Goal: Information Seeking & Learning: Learn about a topic

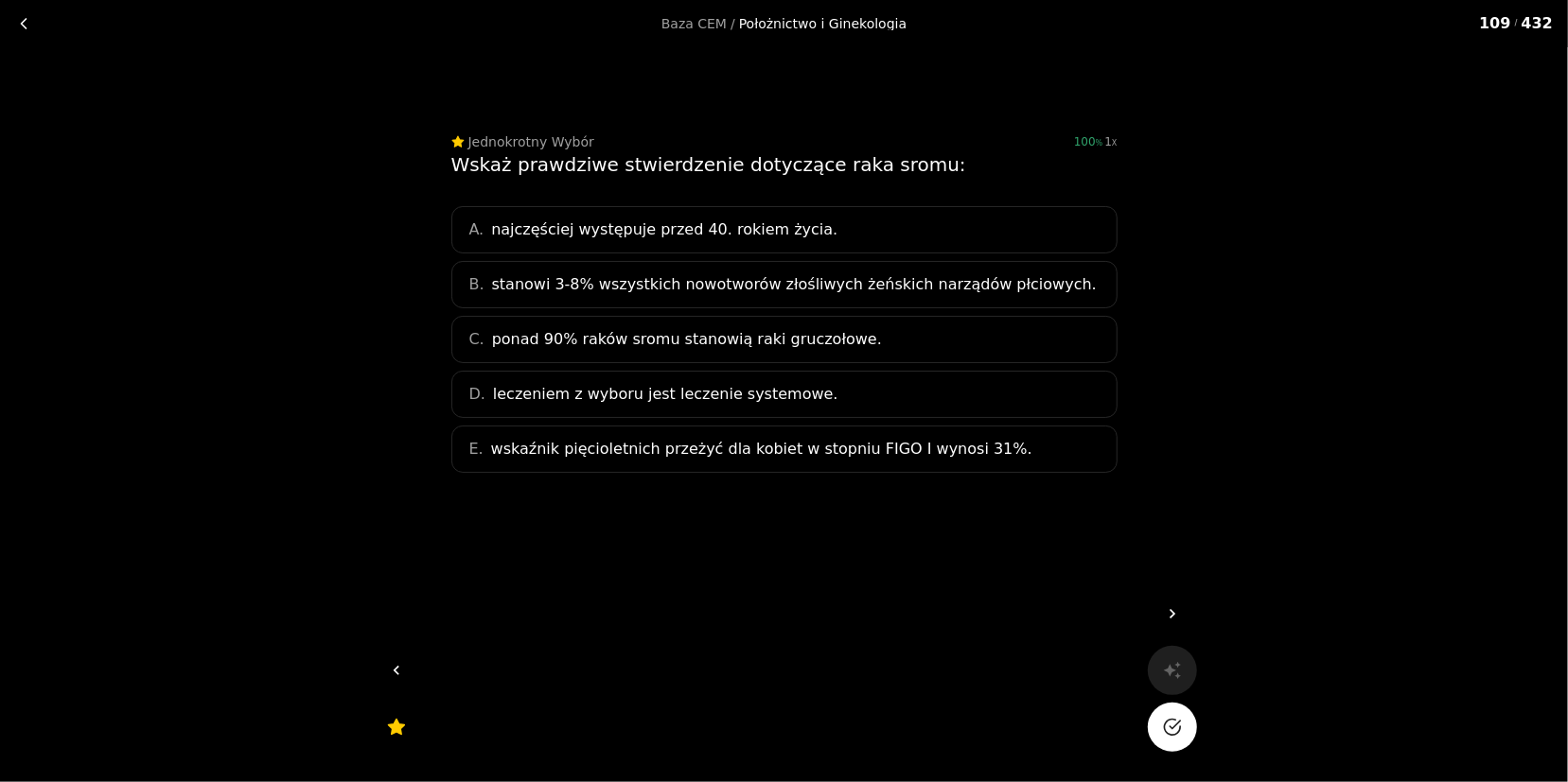
click at [781, 281] on span "stanowi 3-8% wszystkich nowotworów złośliwych żeńskich narządów płciowych." at bounding box center [794, 285] width 604 height 23
click at [1188, 739] on button "Na pewno?" at bounding box center [1171, 727] width 49 height 49
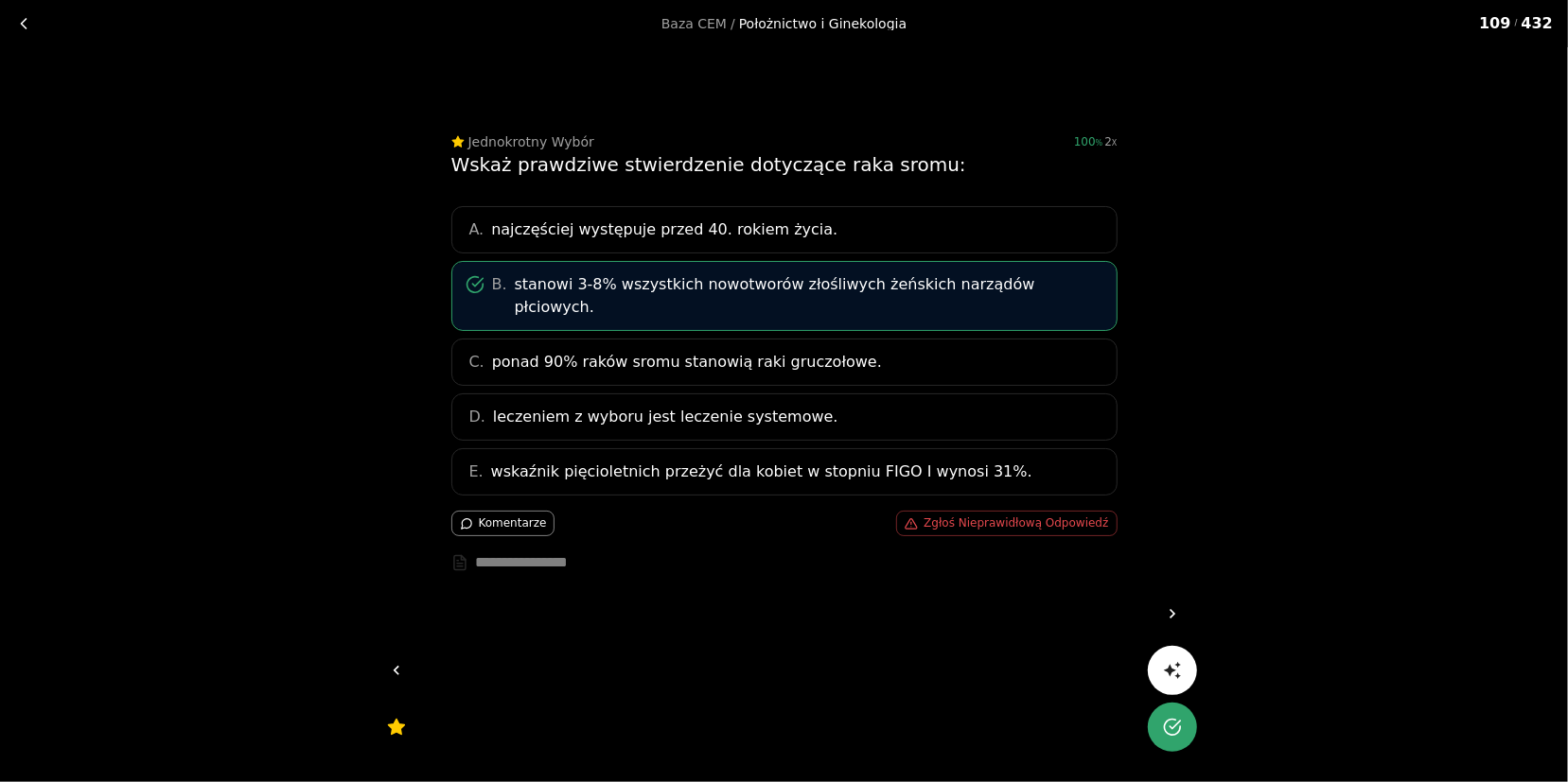
click at [1192, 617] on link at bounding box center [1171, 613] width 49 height 49
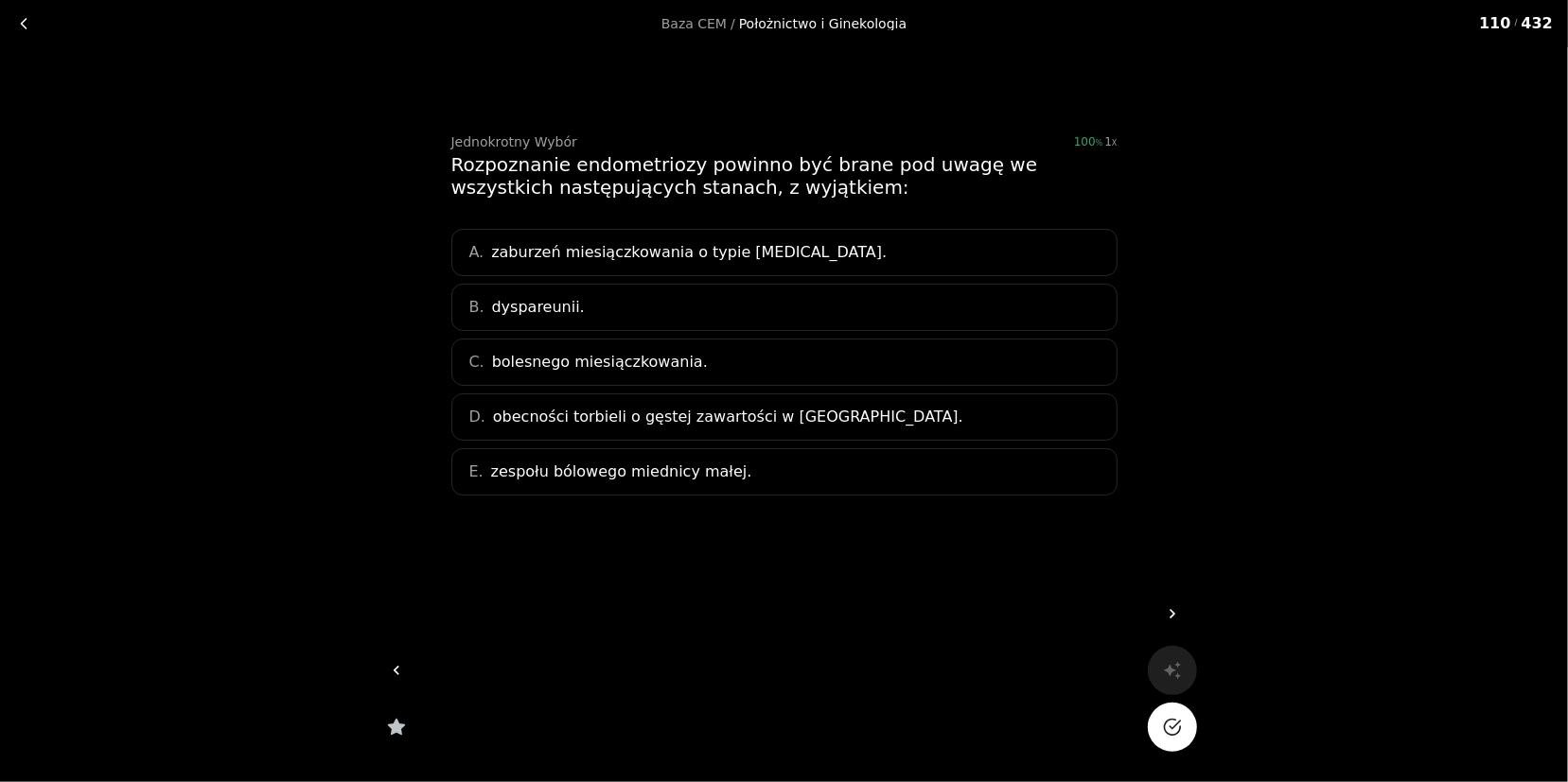
click at [892, 234] on div "A. zaburzeń miesiączkowania o typie [MEDICAL_DATA]." at bounding box center [784, 252] width 666 height 47
click at [1167, 743] on button "Na pewno?" at bounding box center [1171, 727] width 49 height 49
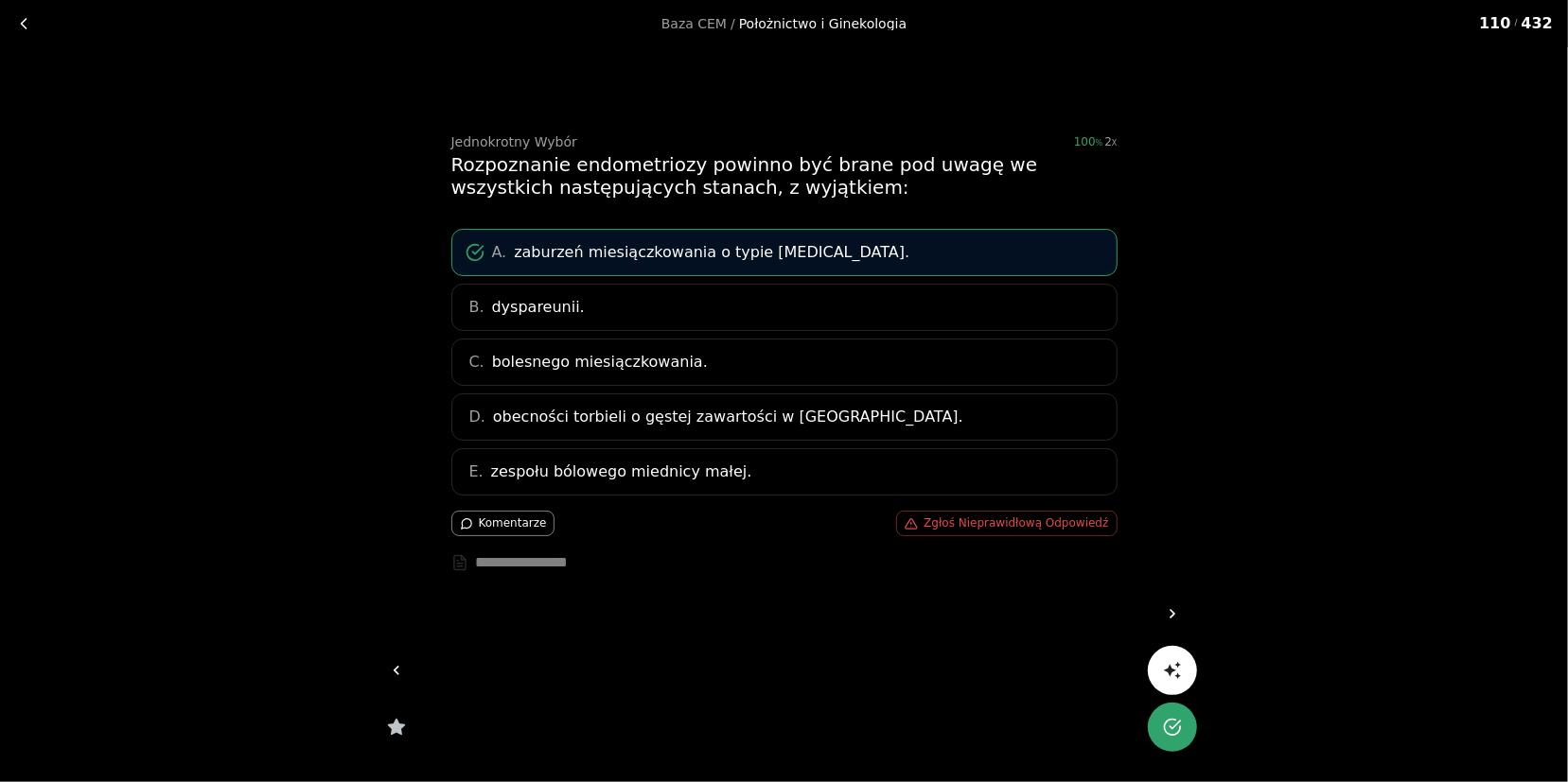
click at [1166, 611] on icon at bounding box center [1172, 614] width 19 height 19
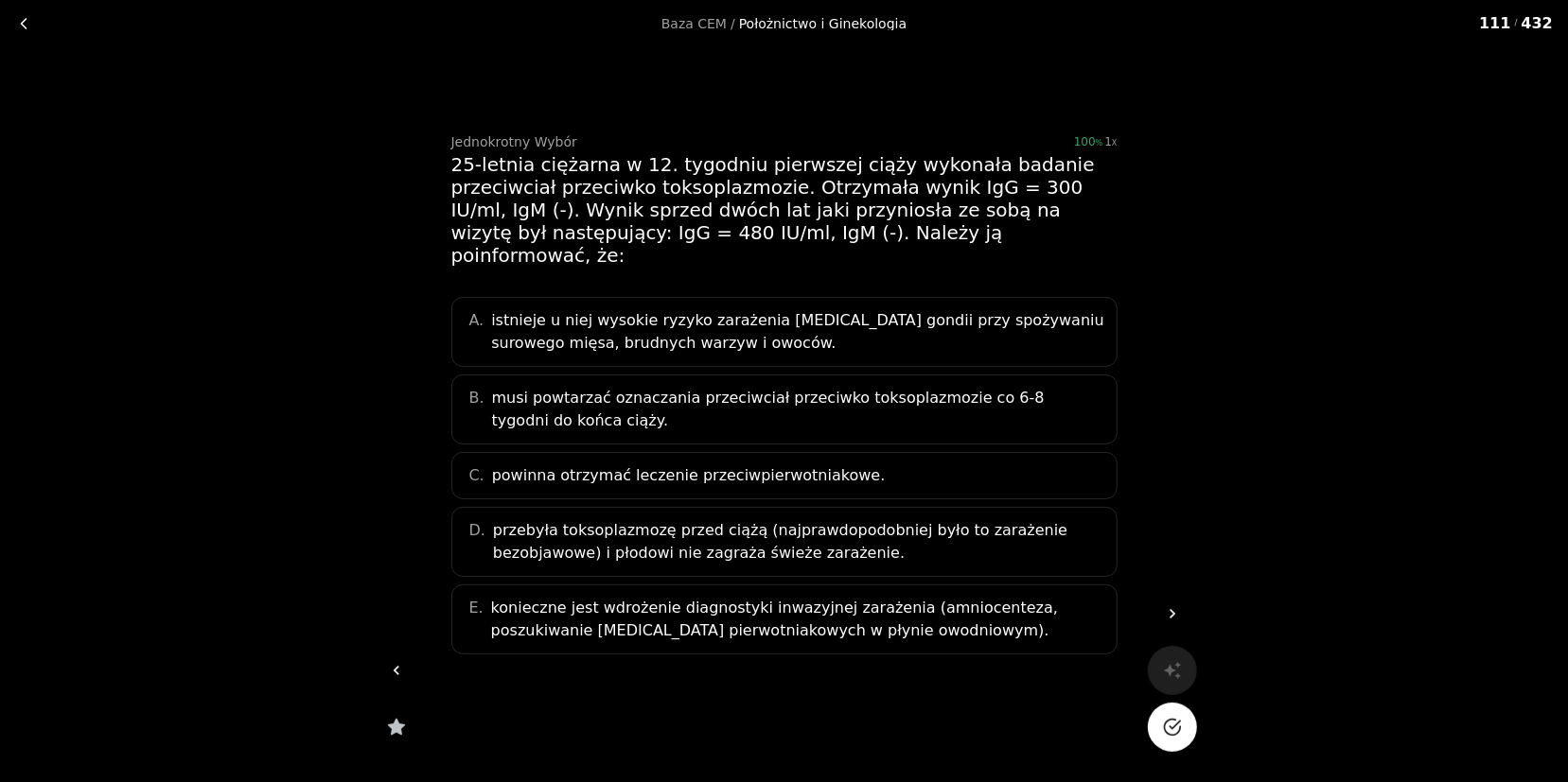
click at [867, 452] on div "C. powinna otrzymać leczenie przeciwpierwotniakowe." at bounding box center [784, 476] width 666 height 47
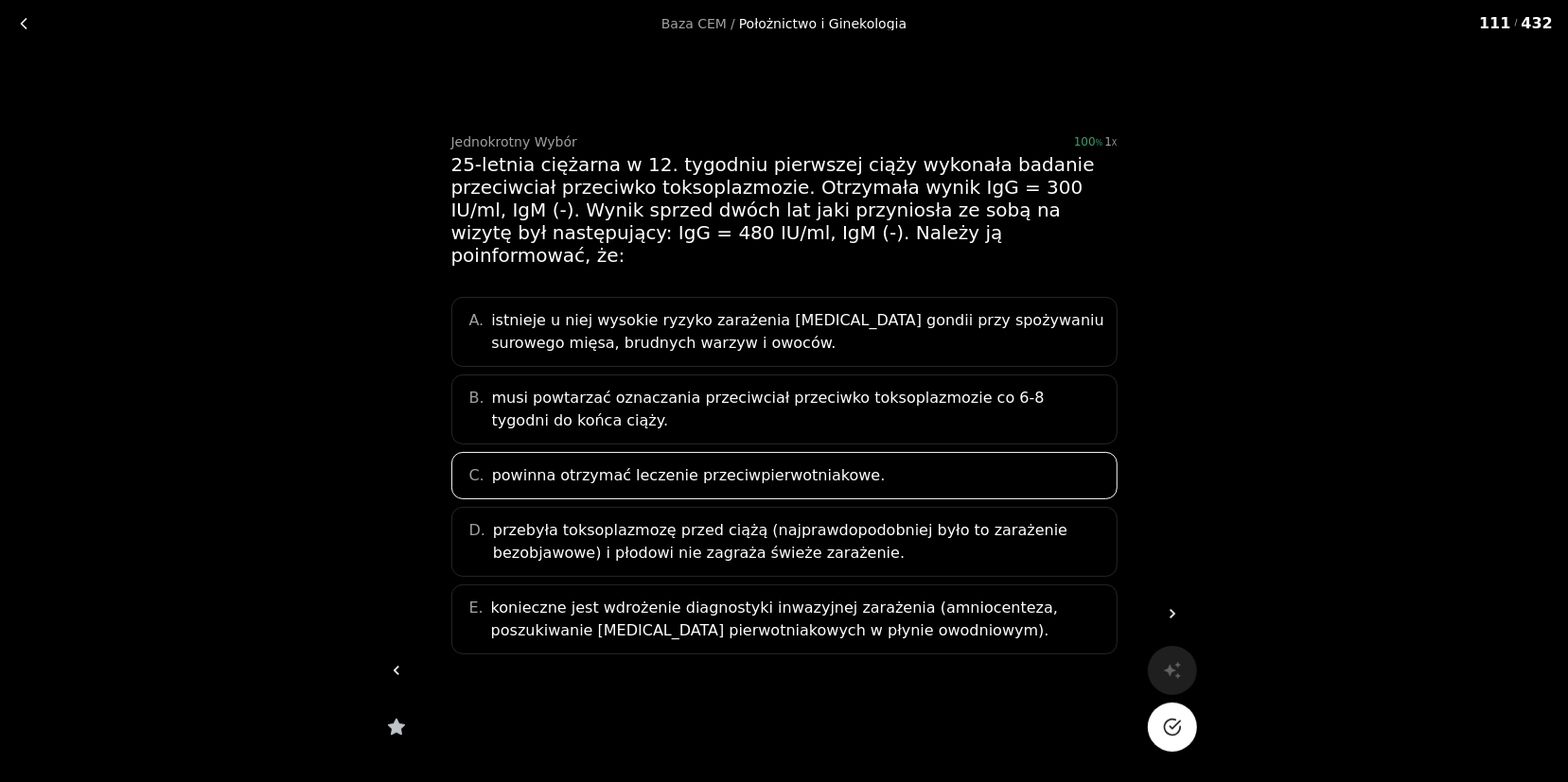
click at [1165, 721] on icon "Na pewno?" at bounding box center [1171, 727] width 16 height 16
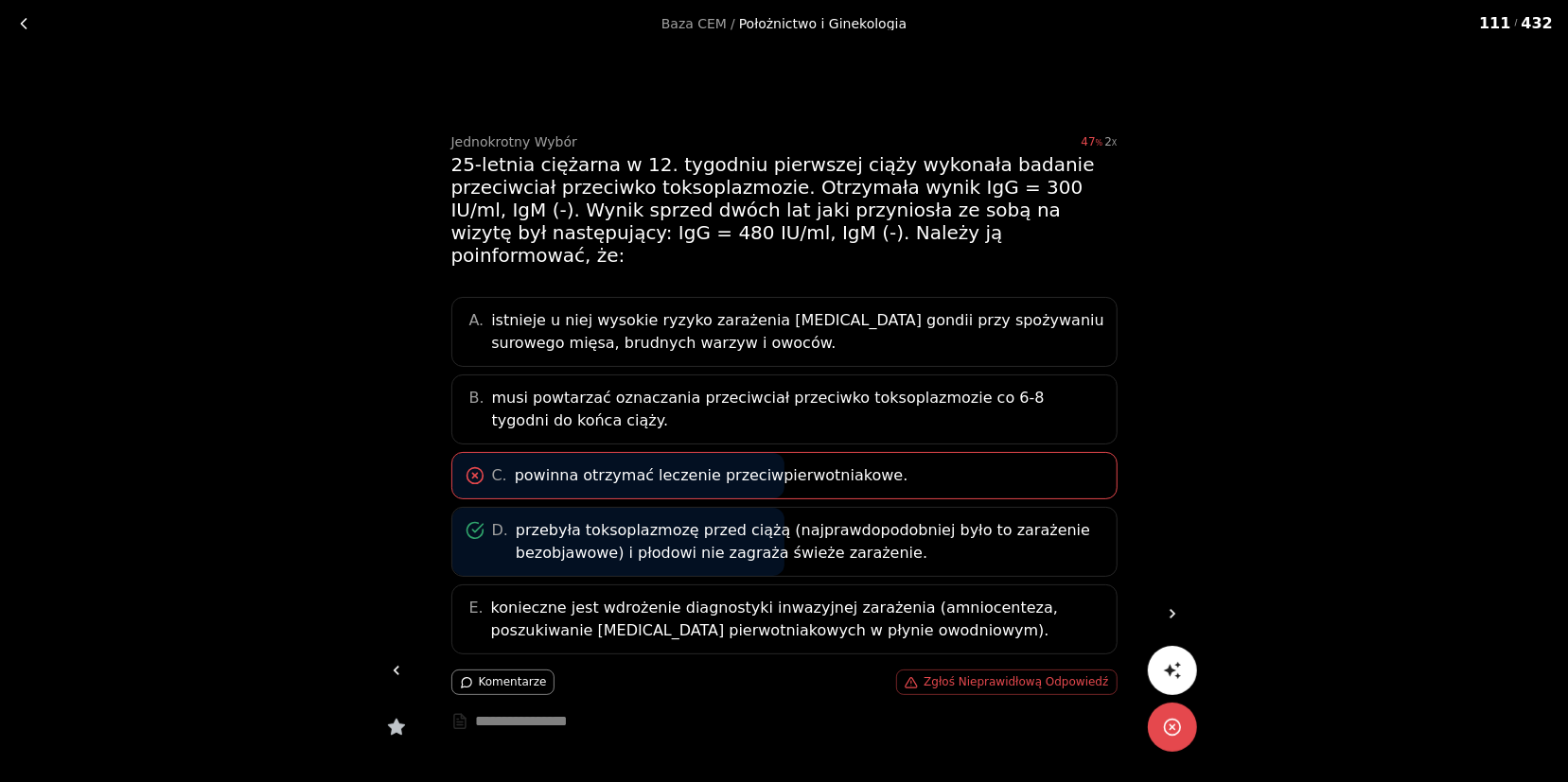
click at [1169, 609] on icon at bounding box center [1172, 614] width 19 height 19
